Goal: Task Accomplishment & Management: Complete application form

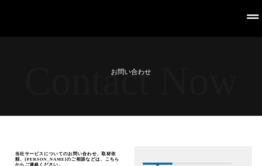
scroll to position [1343, 0]
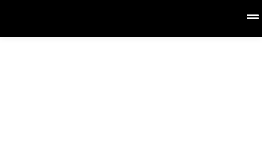
type input "エフェクトパートナーズ"
type input "management@effect-partners.com"
